Goal: Check status: Check status

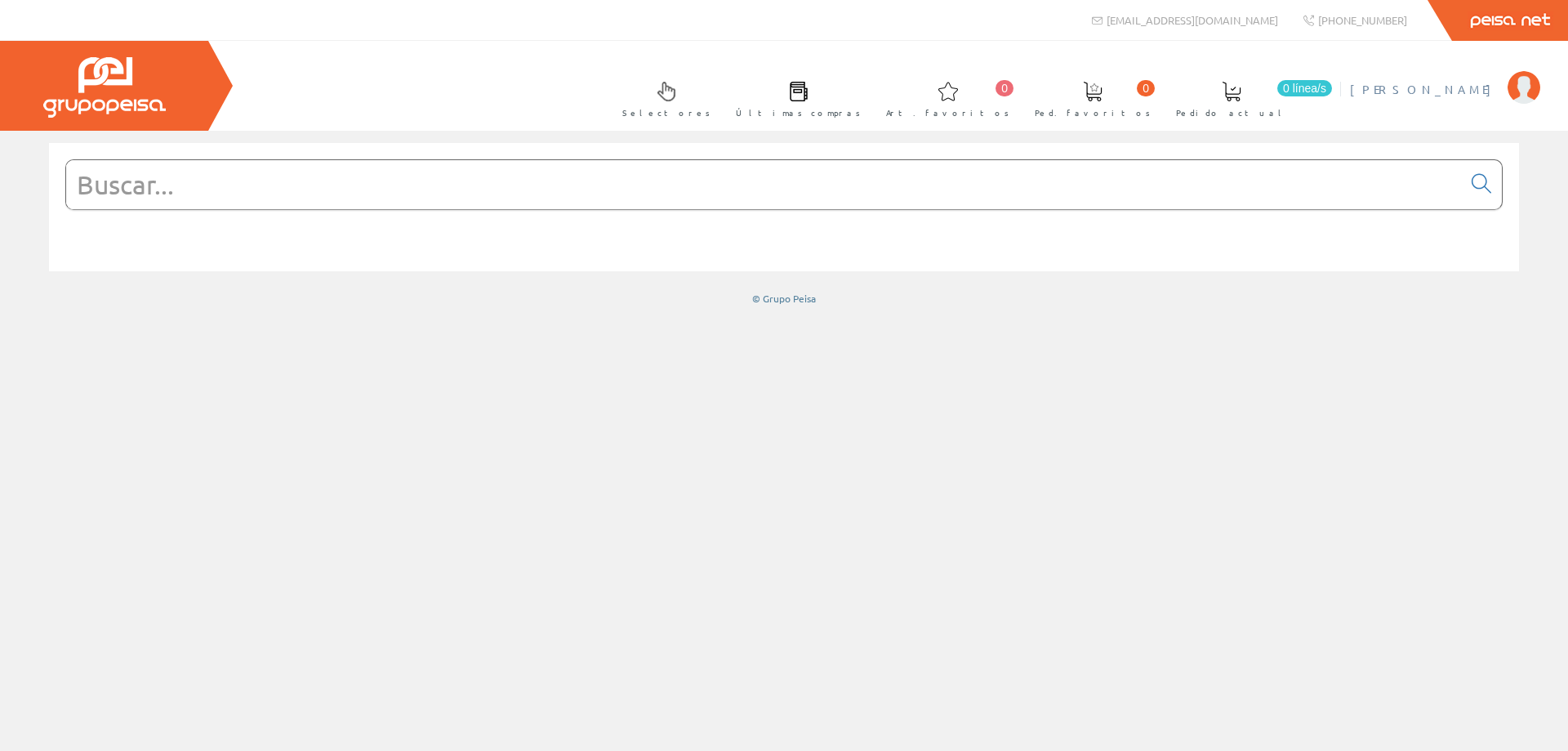
click at [1438, 88] on span "[PERSON_NAME]" at bounding box center [1424, 89] width 149 height 17
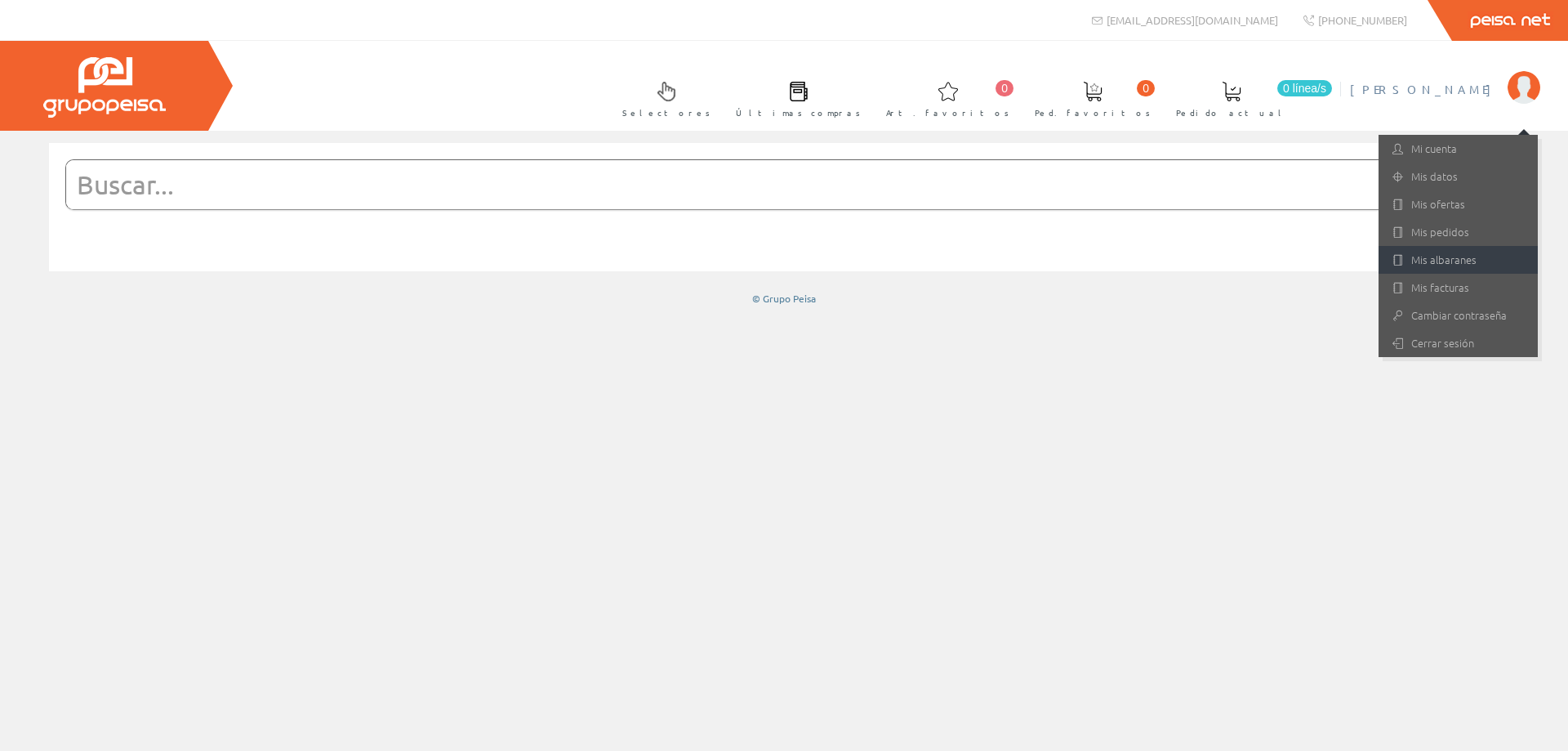
click at [1466, 263] on link "Mis albaranes" at bounding box center [1458, 259] width 159 height 28
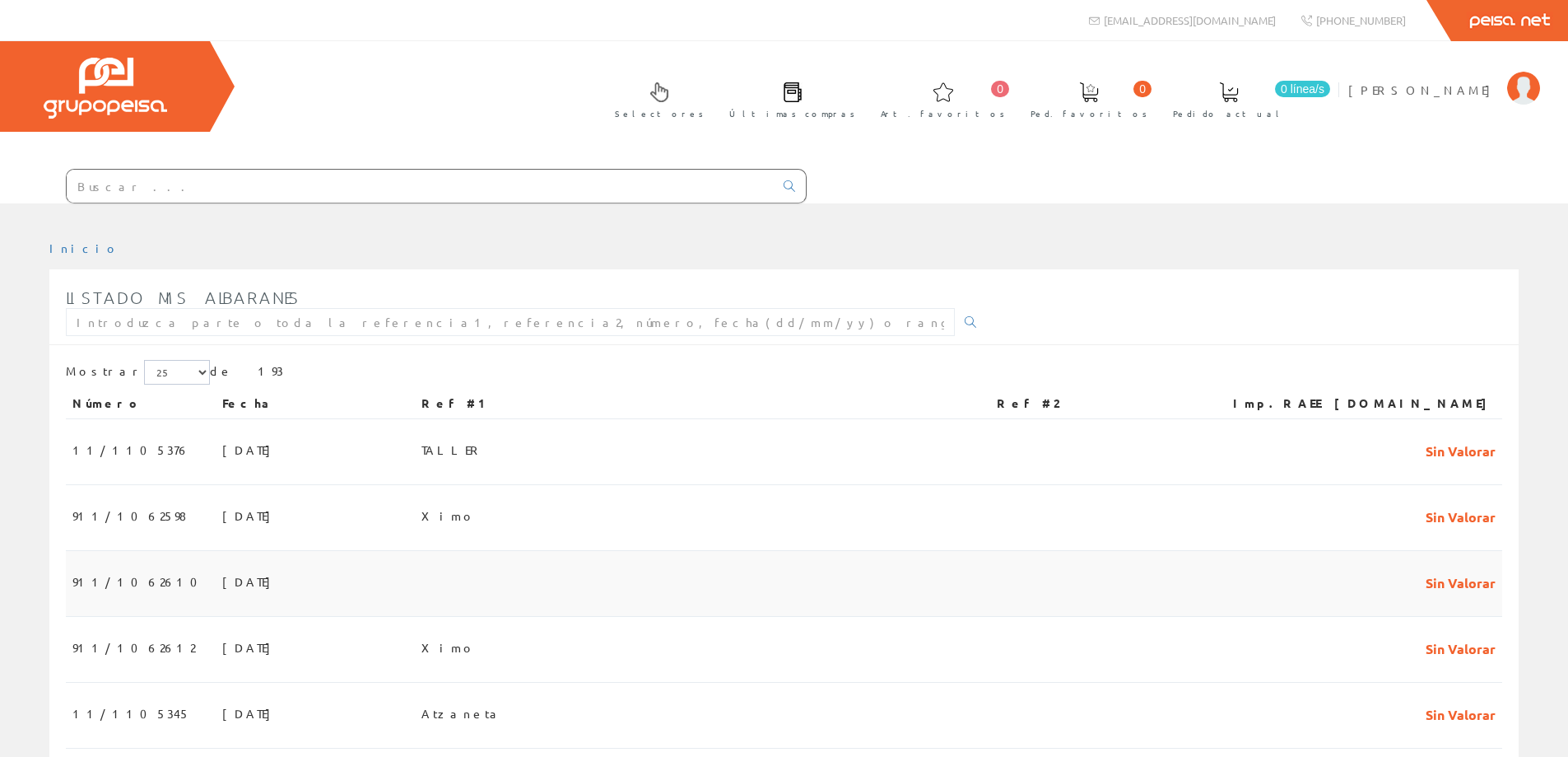
click at [133, 588] on span "911/1062610" at bounding box center [139, 581] width 135 height 28
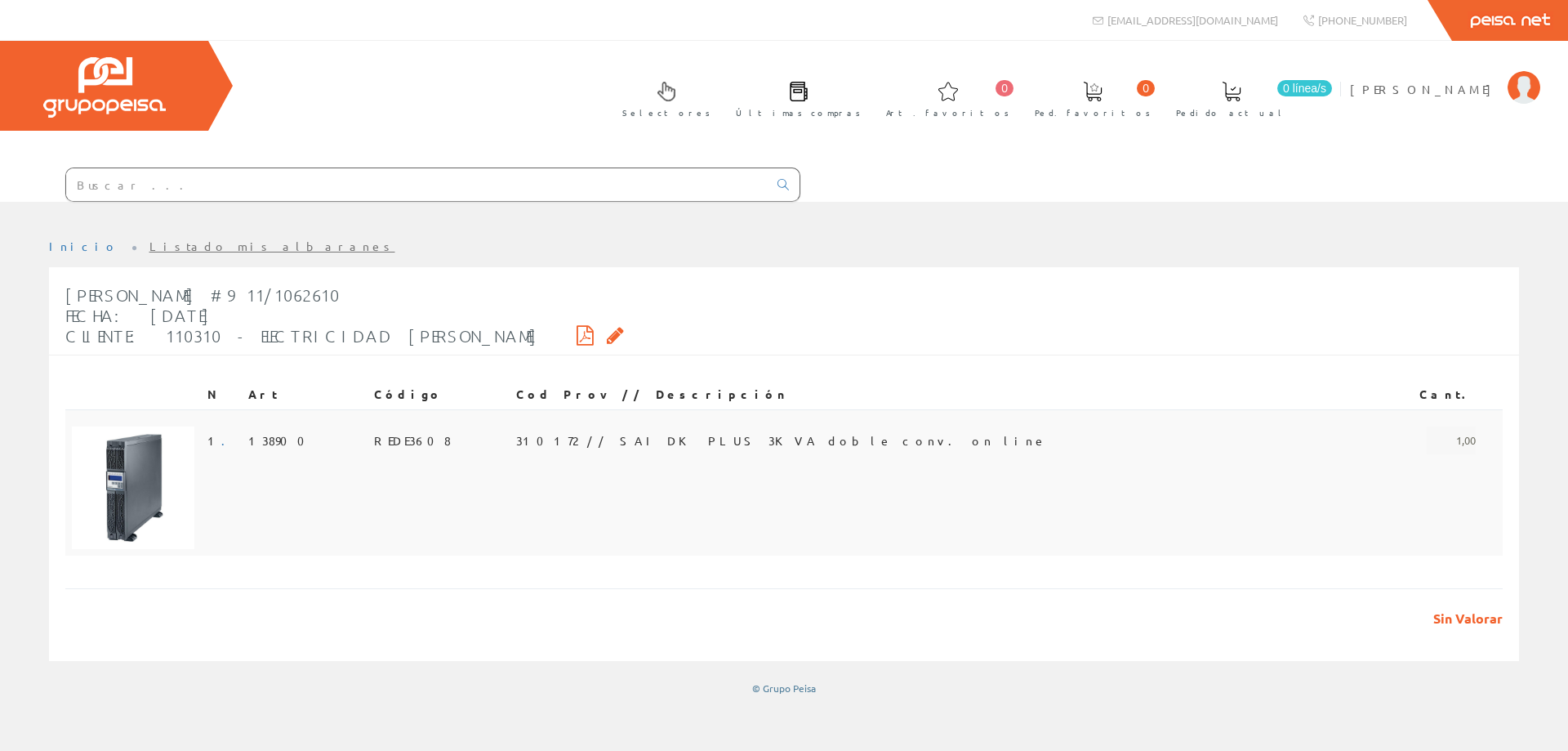
click at [692, 439] on span "310172 // SAI DK PLUS 3KVA doble conv. on line" at bounding box center [782, 440] width 531 height 28
